Goal: Task Accomplishment & Management: Use online tool/utility

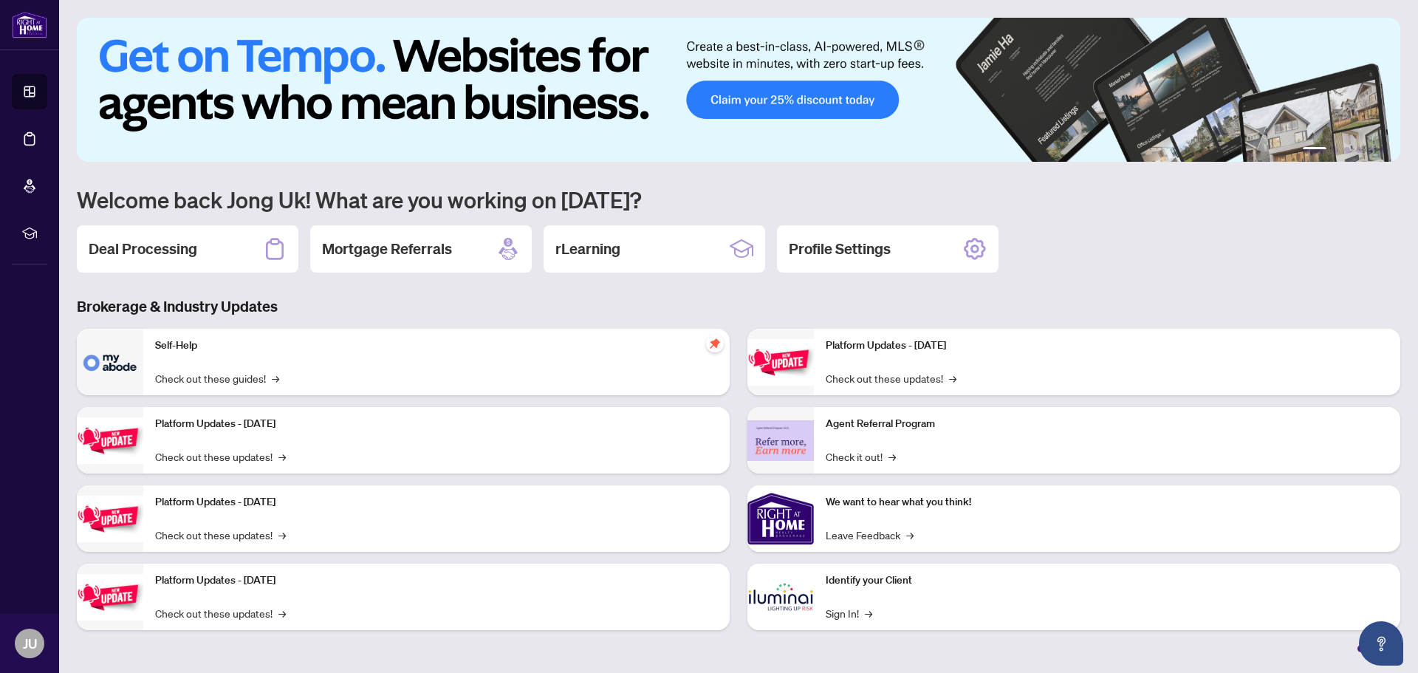
click at [219, 241] on div "Deal Processing" at bounding box center [188, 248] width 222 height 47
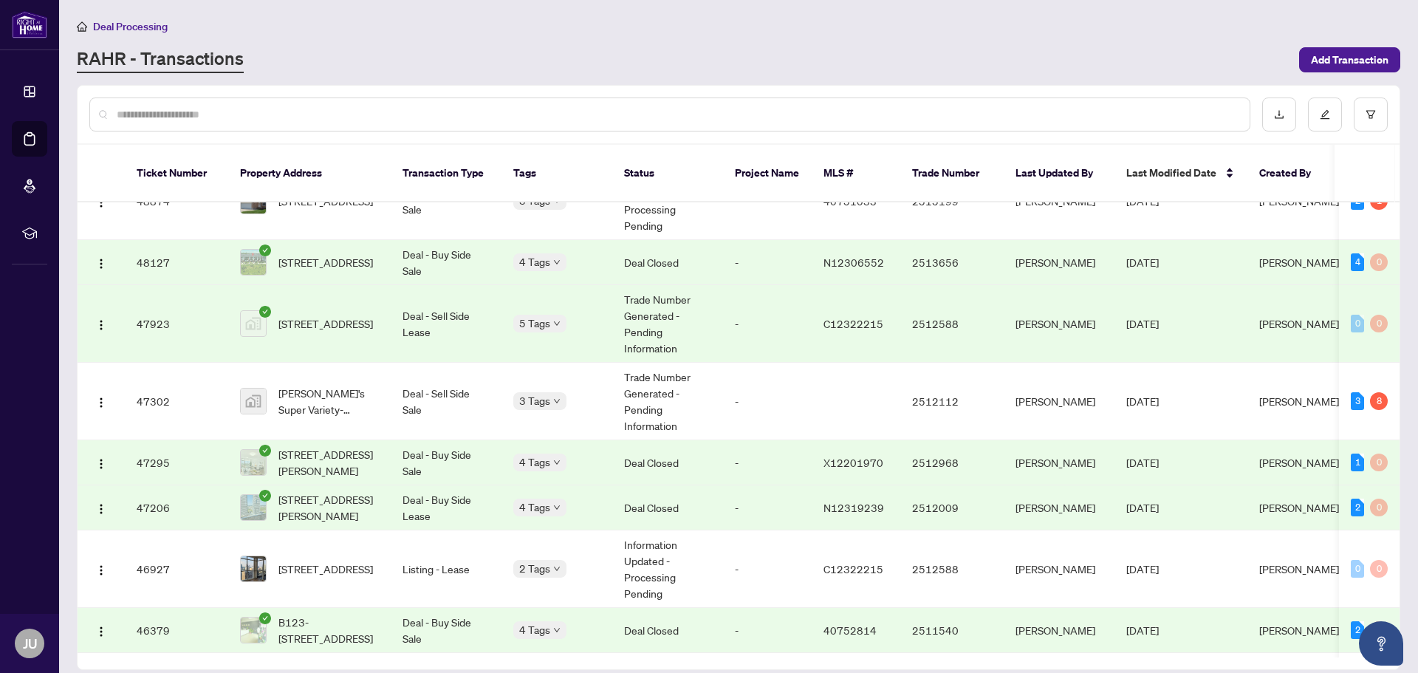
scroll to position [839, 0]
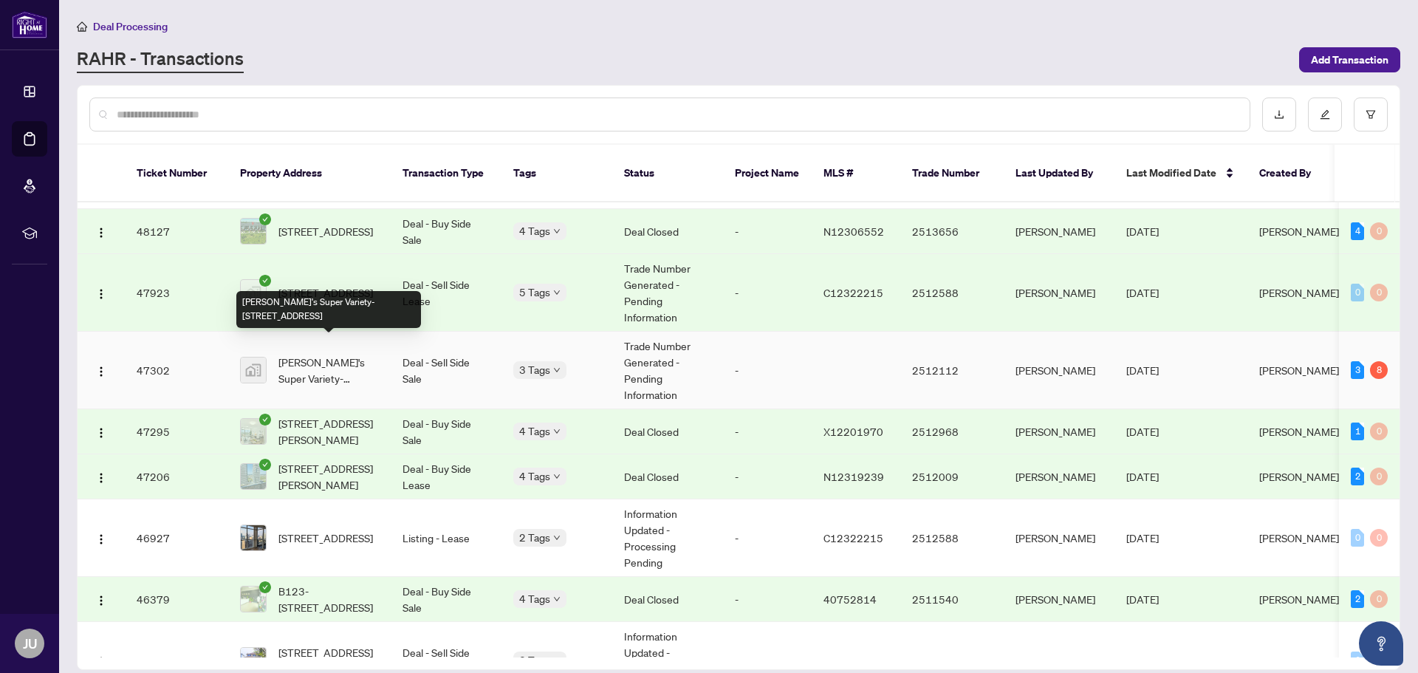
click at [321, 354] on span "[PERSON_NAME]'s Super Variety-[STREET_ADDRESS]" at bounding box center [328, 370] width 100 height 32
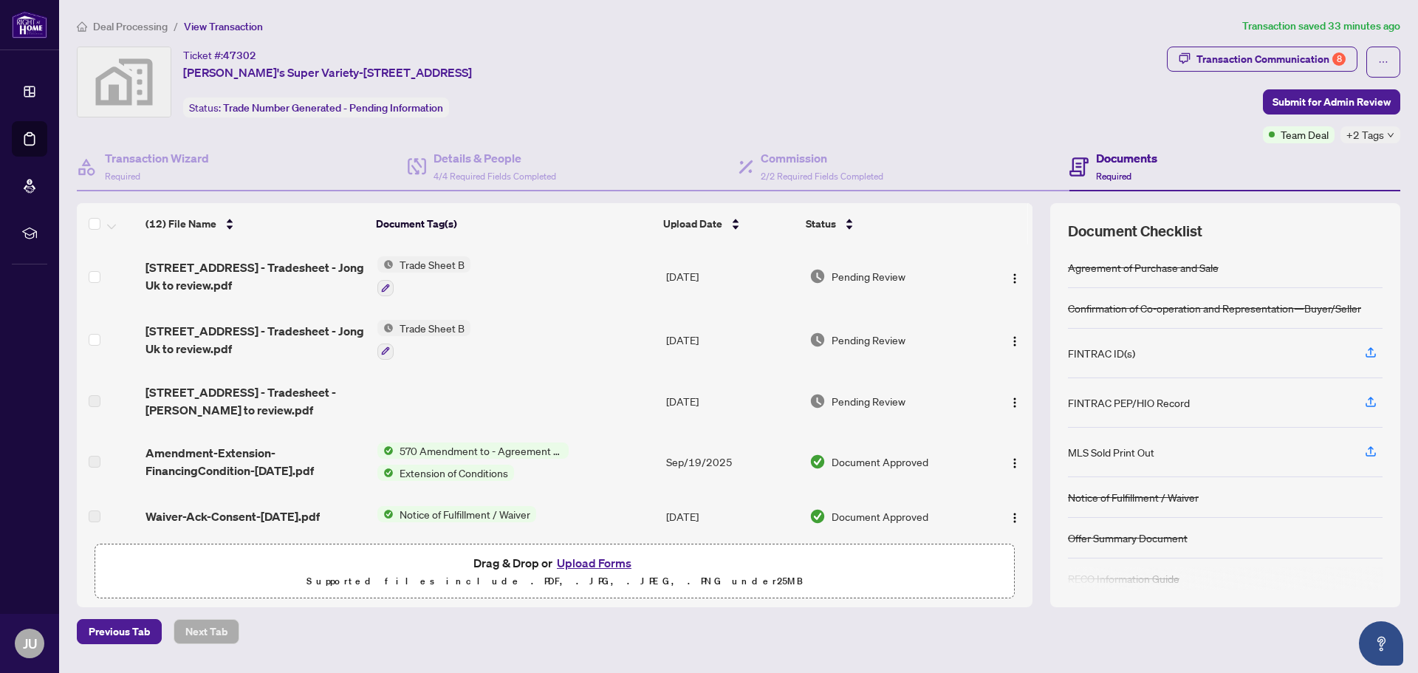
click at [436, 263] on span "Trade Sheet B" at bounding box center [432, 264] width 77 height 16
click at [405, 340] on span "Trade Sheet B" at bounding box center [395, 337] width 77 height 16
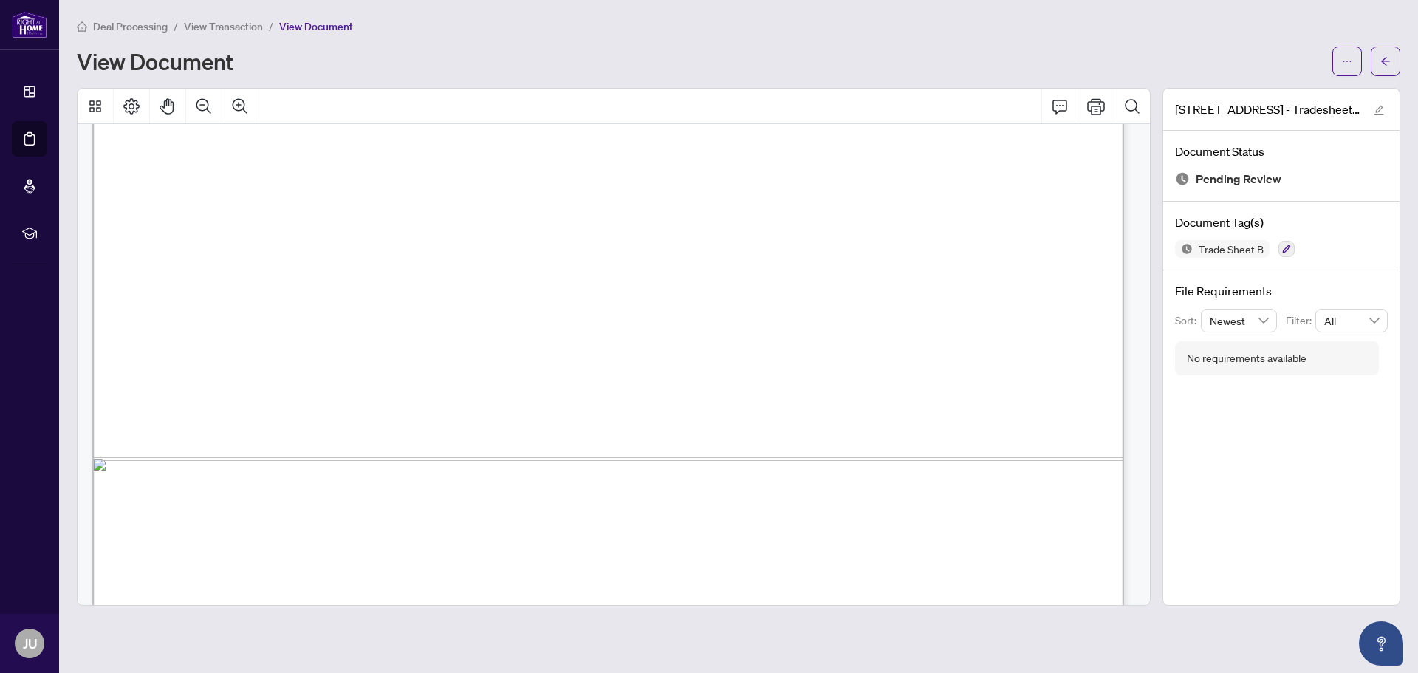
scroll to position [884, 0]
